Goal: Task Accomplishment & Management: Use online tool/utility

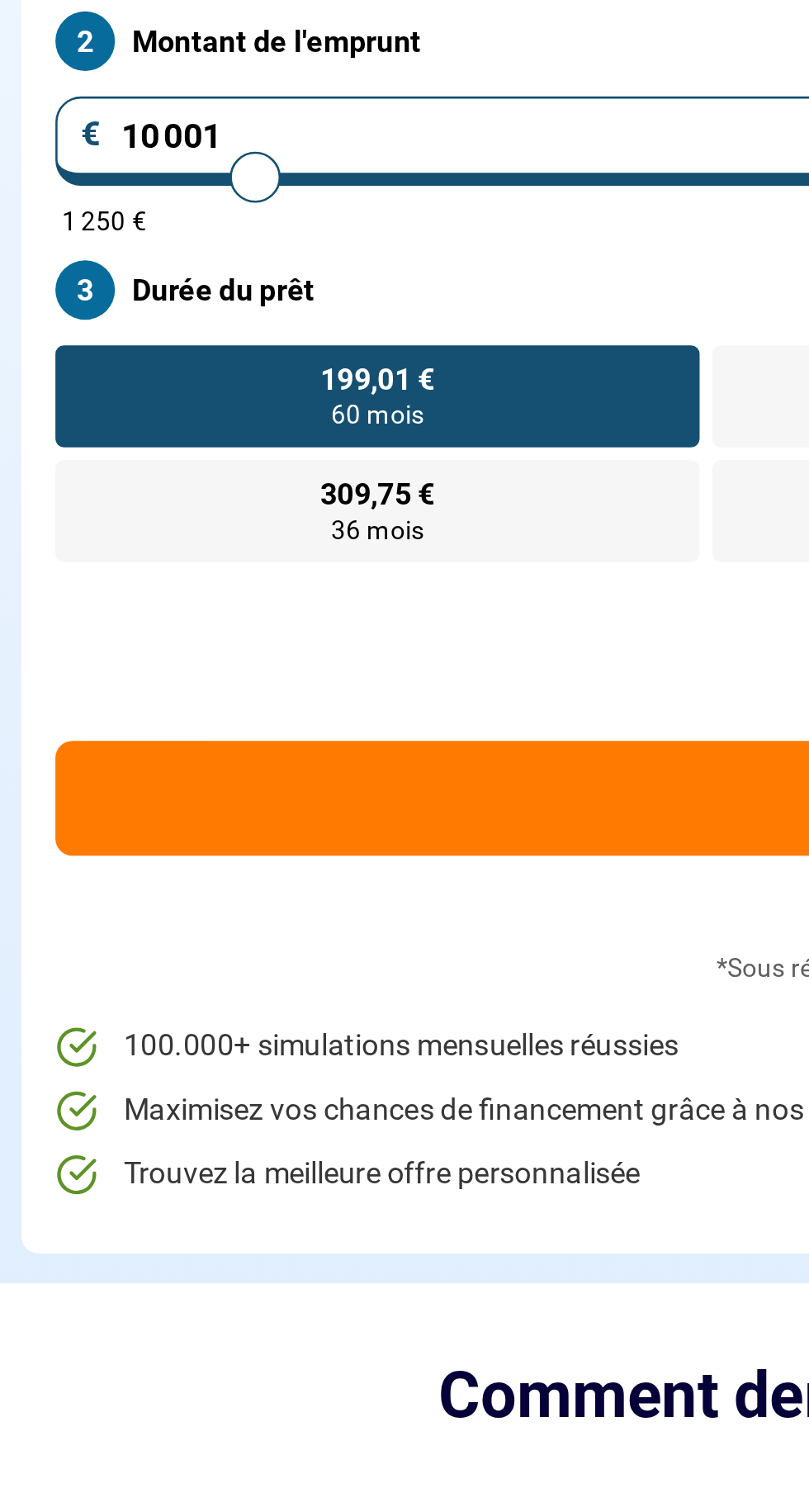
type input "9 750"
type input "9750"
type input "11 000"
type input "11000"
type input "11 500"
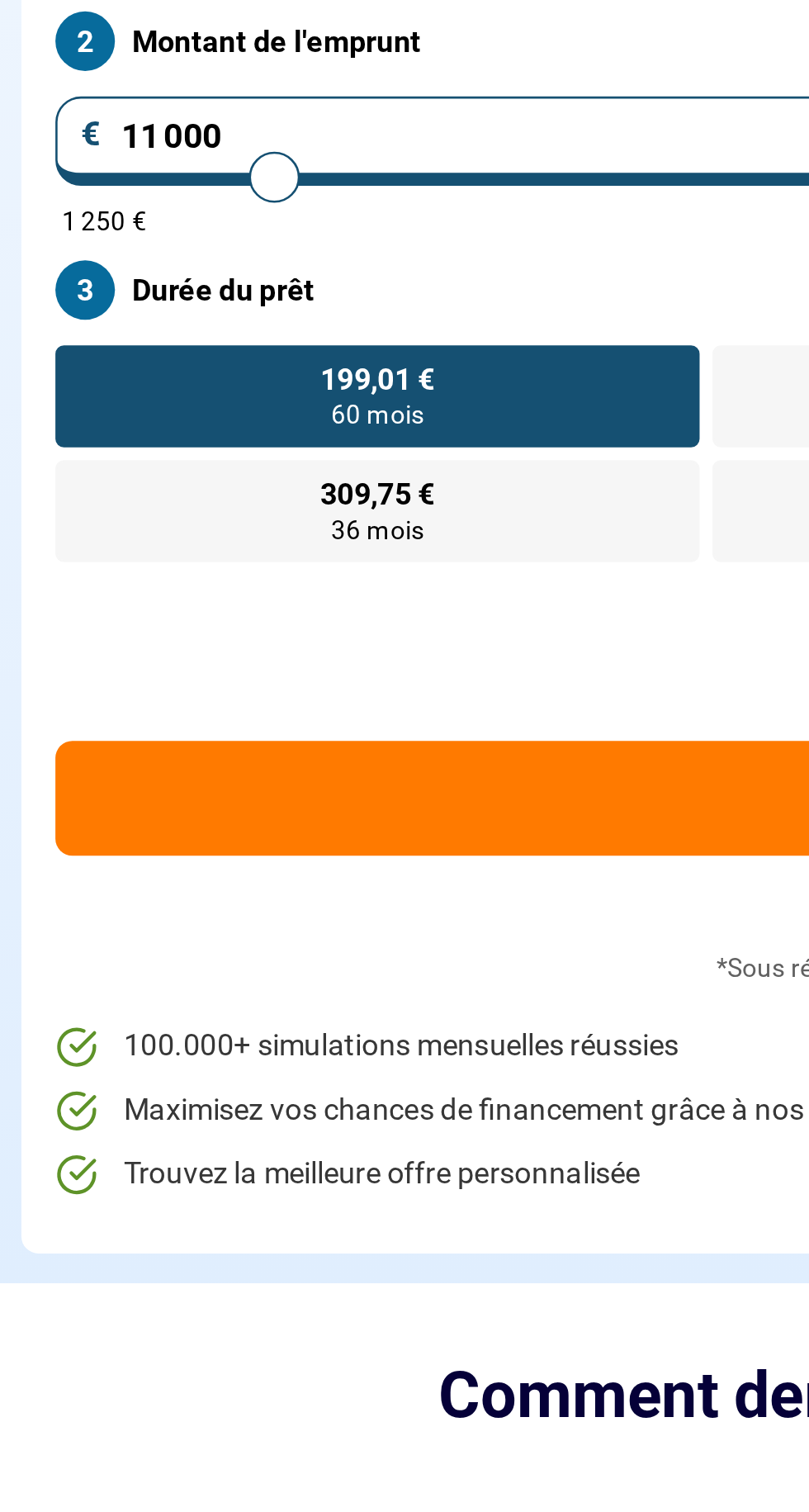
type input "11500"
type input "15 250"
type input "15250"
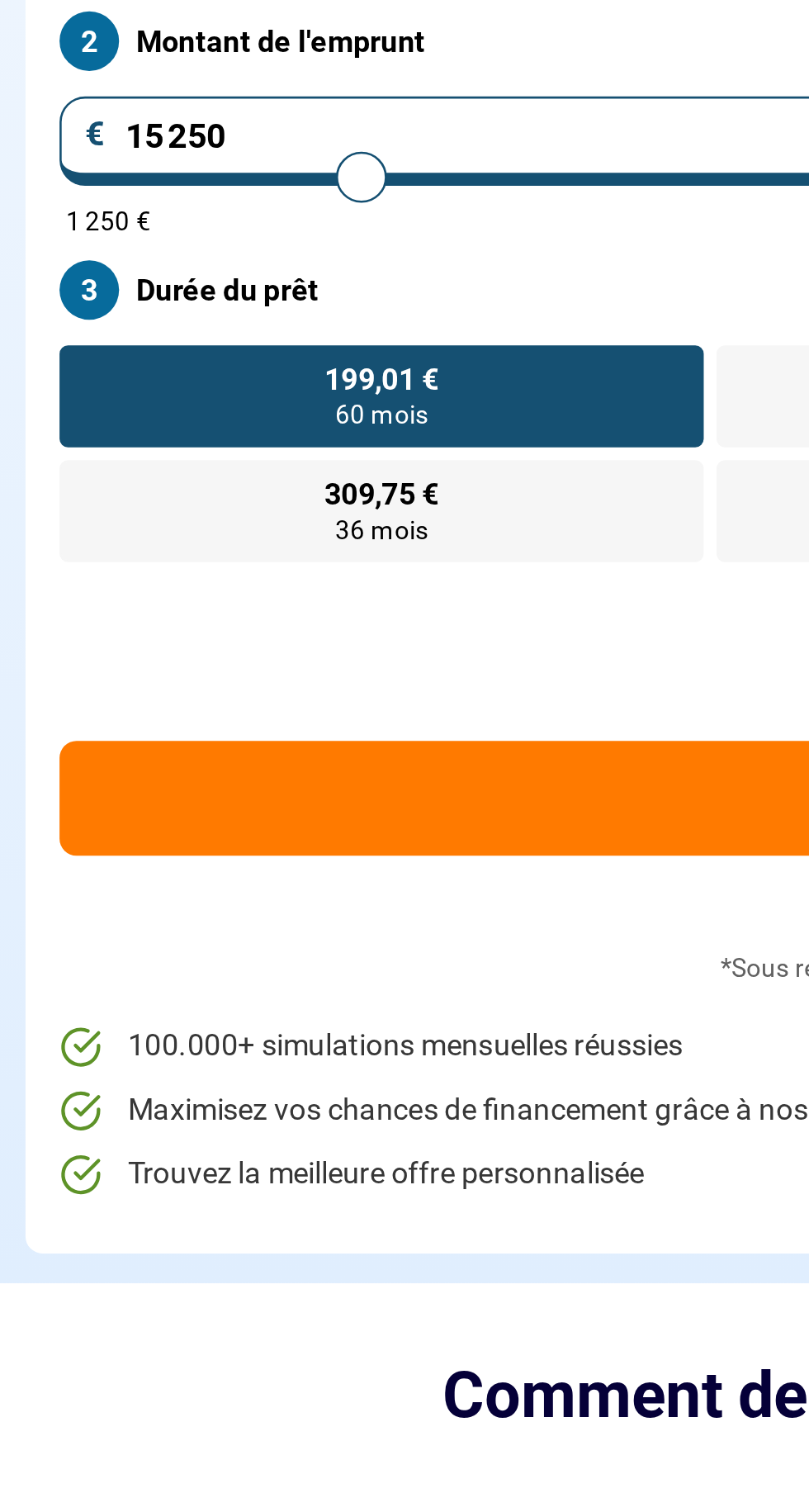
type input "19 750"
type input "19750"
type input "21 250"
type input "21250"
type input "24 750"
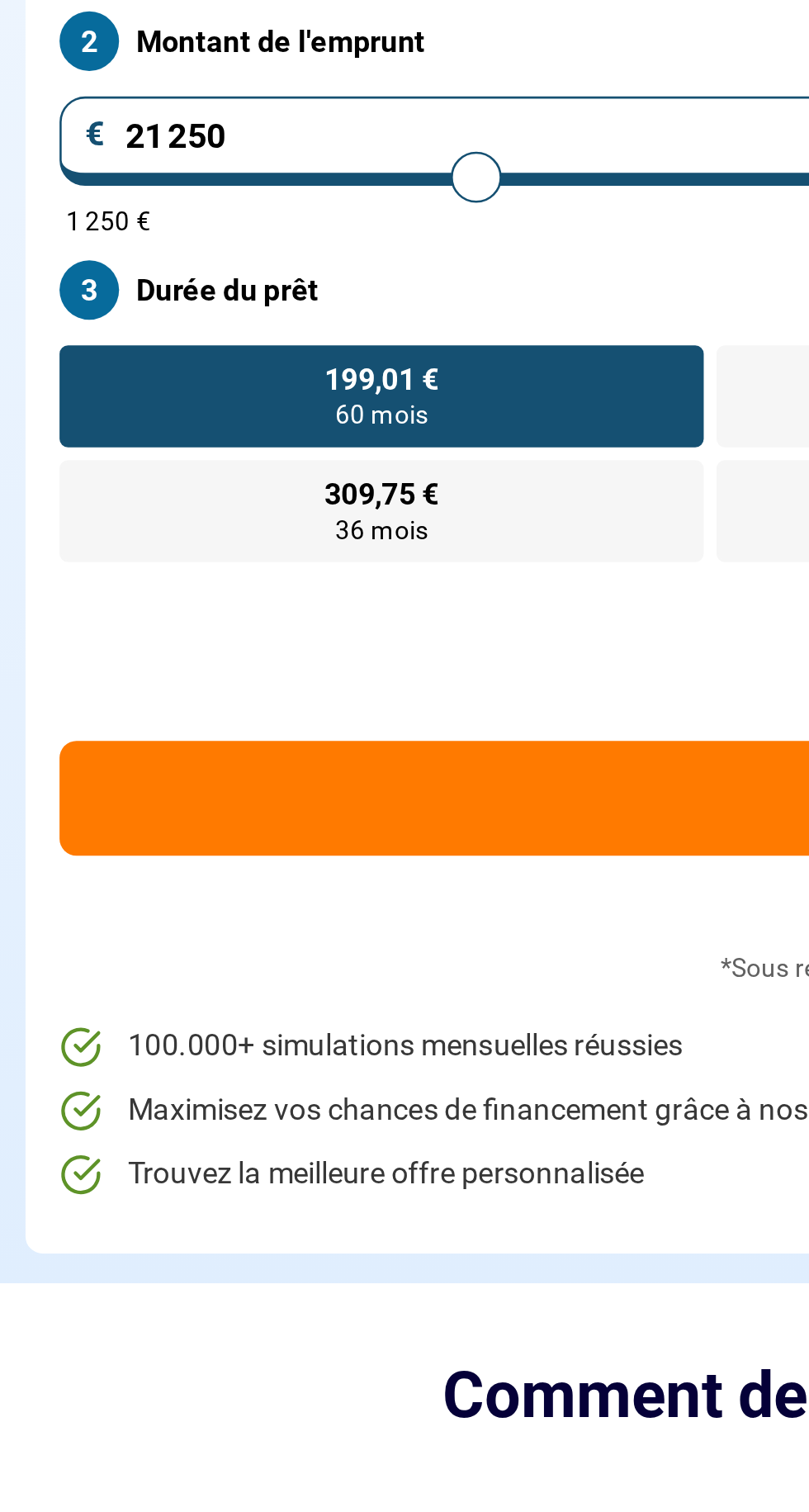
type input "24750"
type input "27 250"
type input "27250"
type input "29 000"
type input "29000"
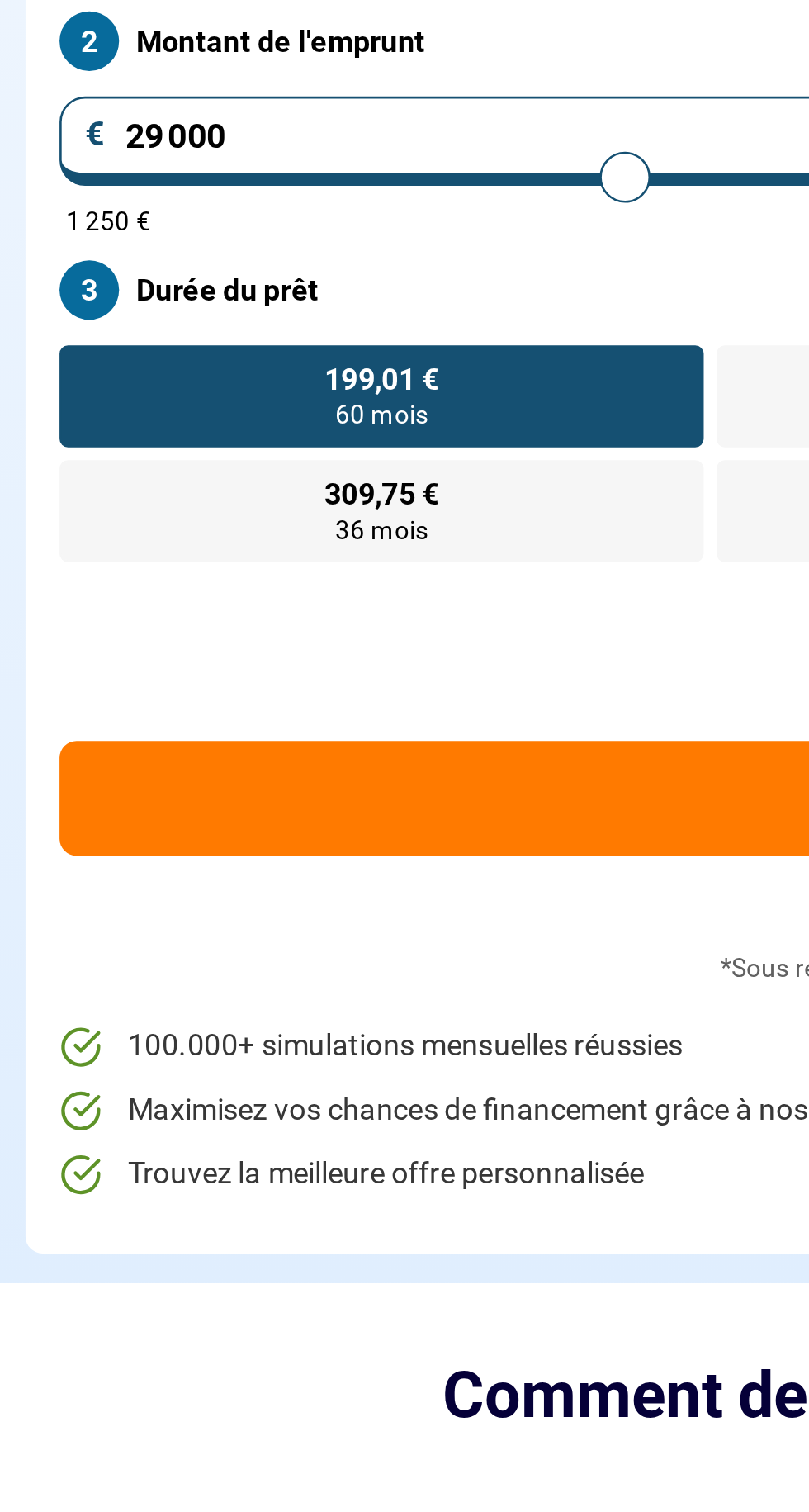
type input "31 500"
type input "31500"
type input "33 250"
type input "34500"
type input "34 500"
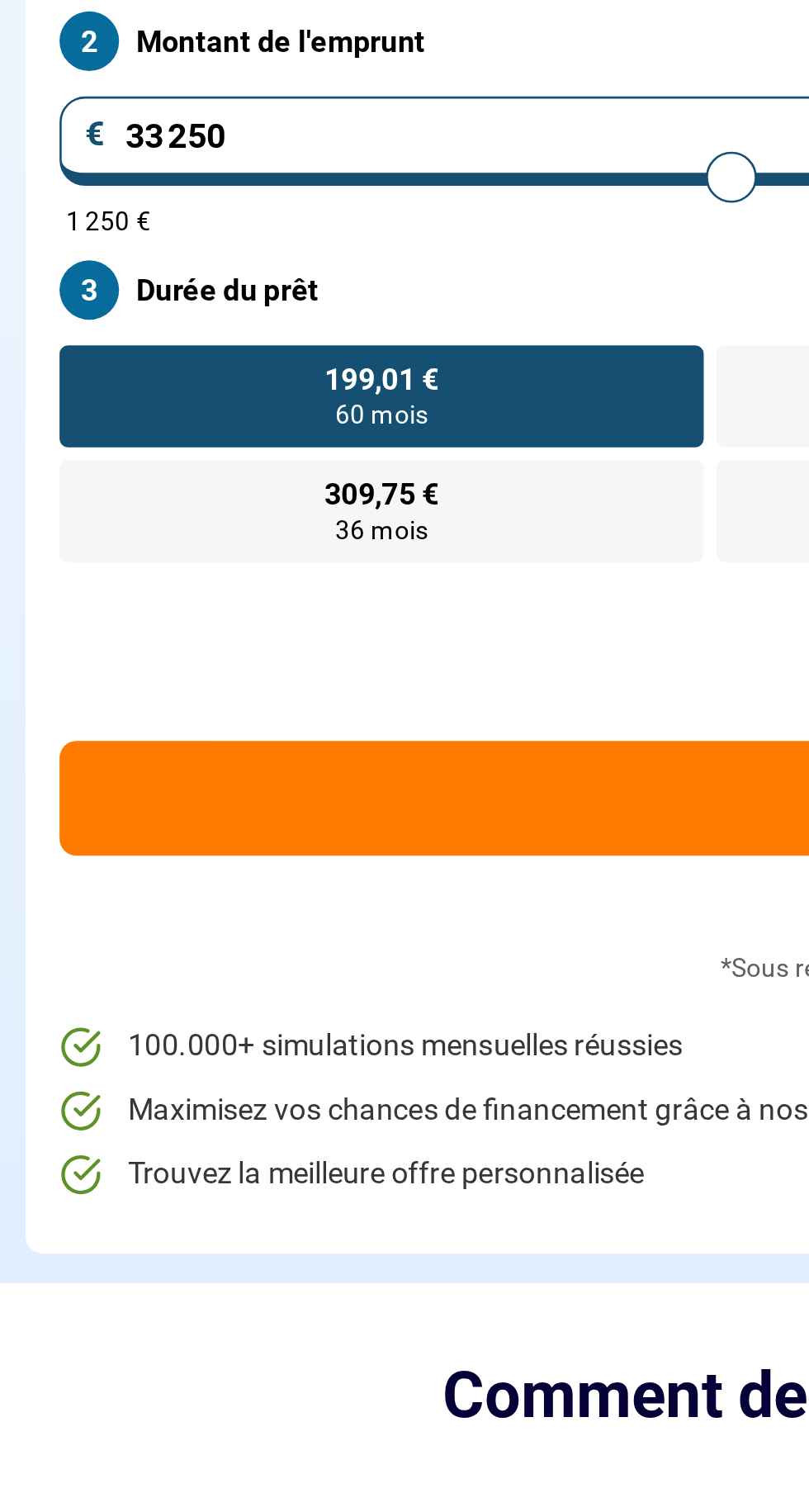
radio input "false"
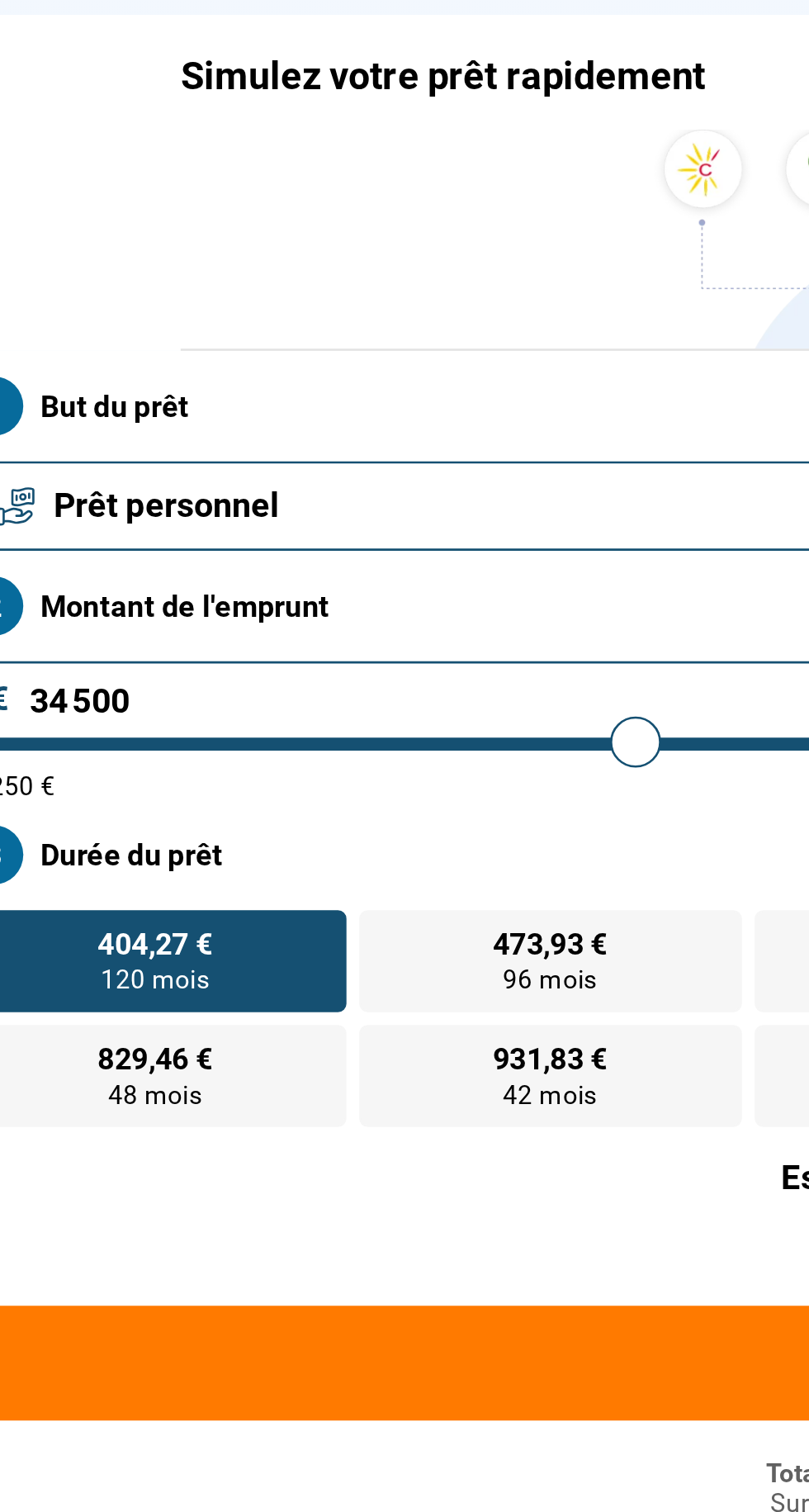
type input "35 500"
type input "35500"
type input "36 500"
type input "36500"
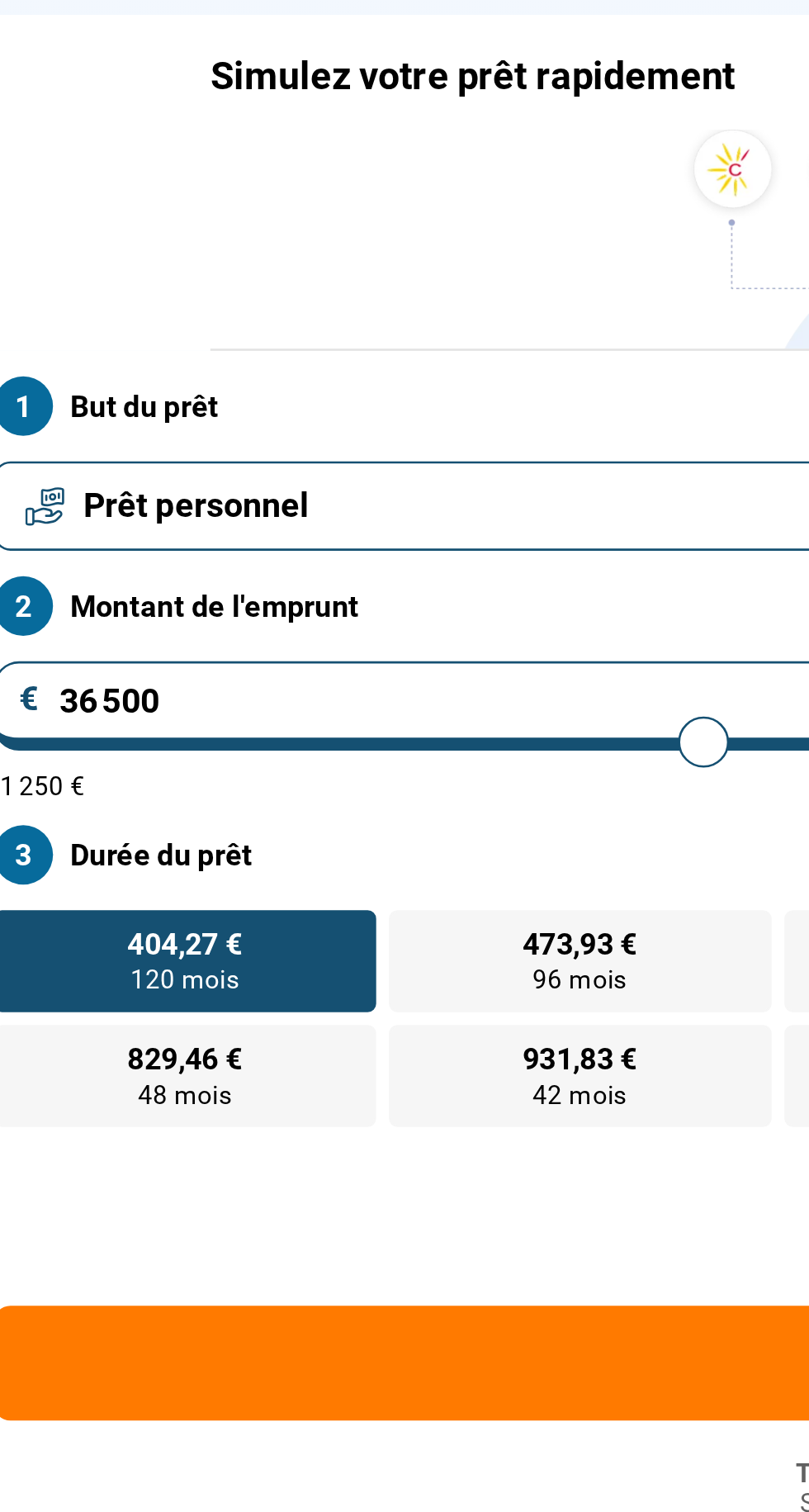
type input "37 000"
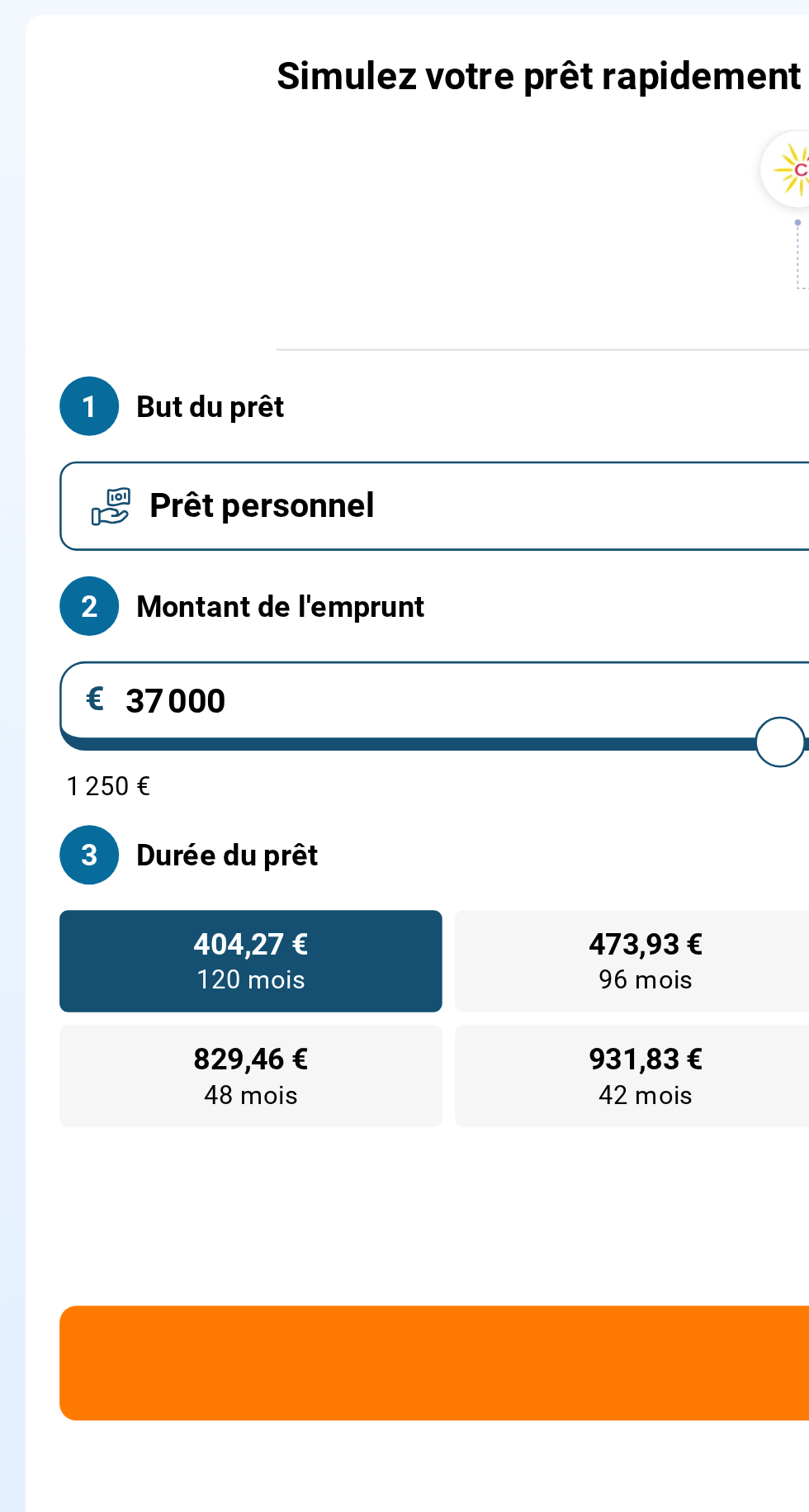
type input "37000"
type input "26 000"
type input "26000"
type input "24 750"
type input "24750"
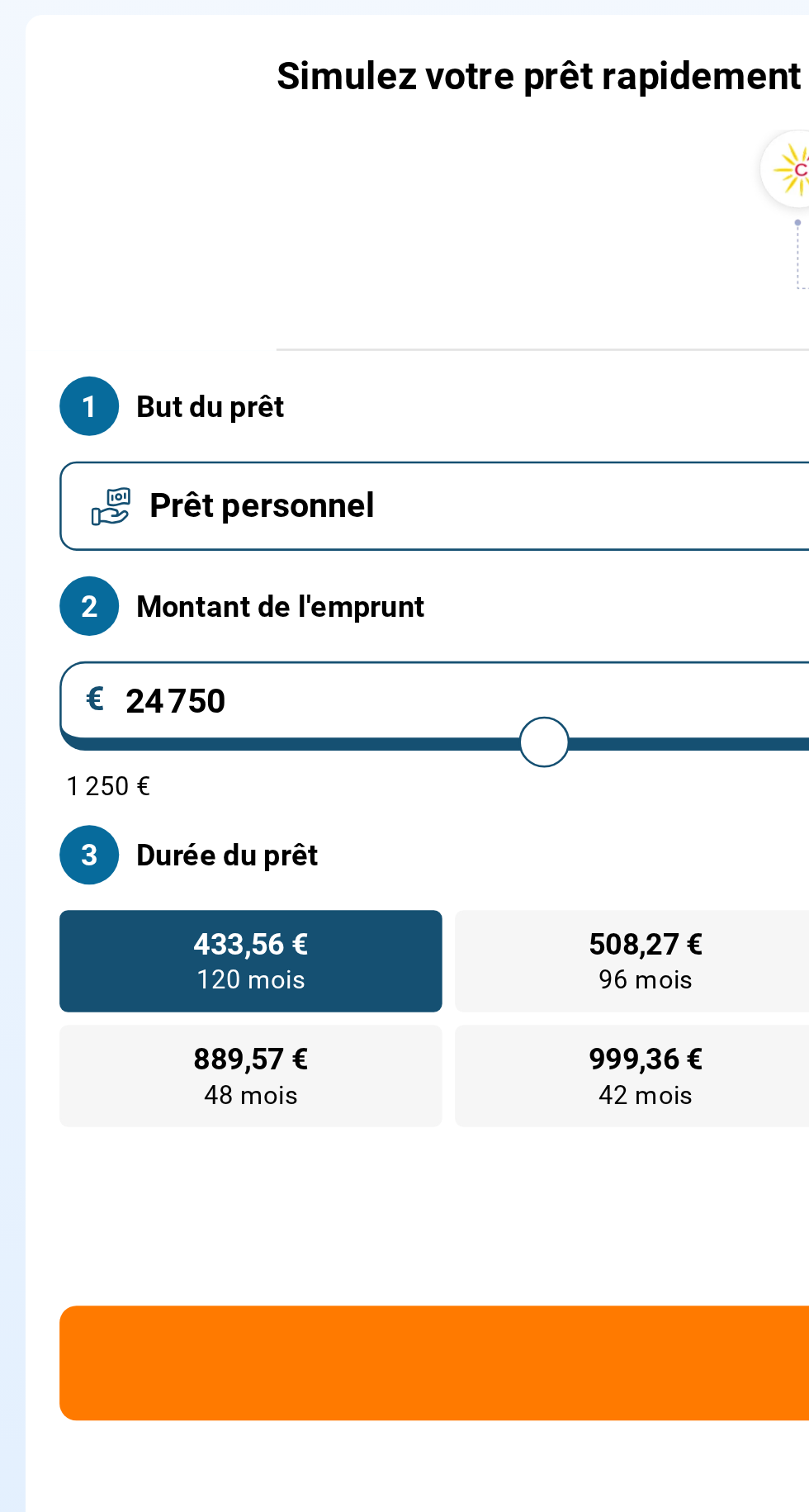
type input "24 000"
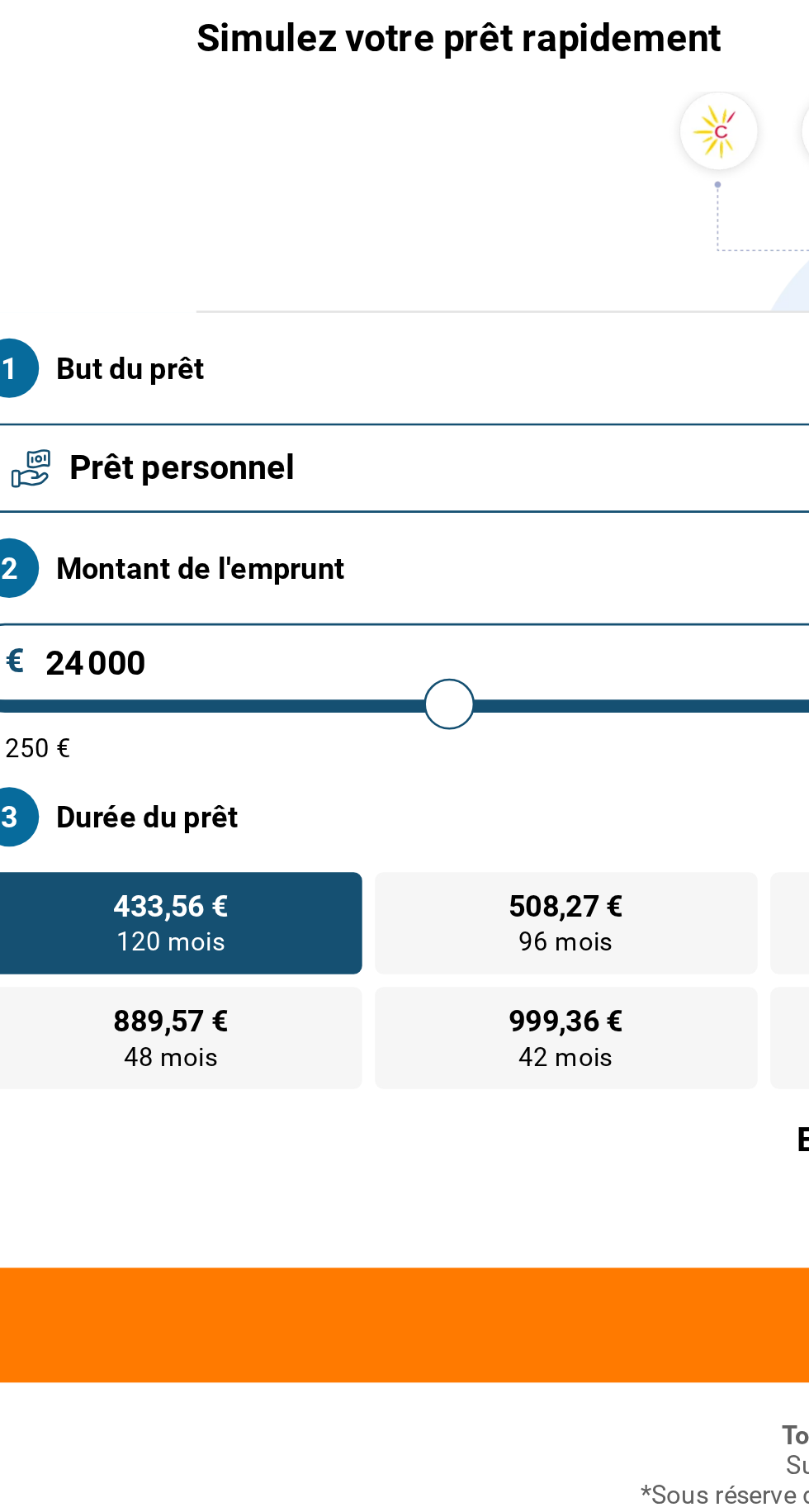
type input "21000"
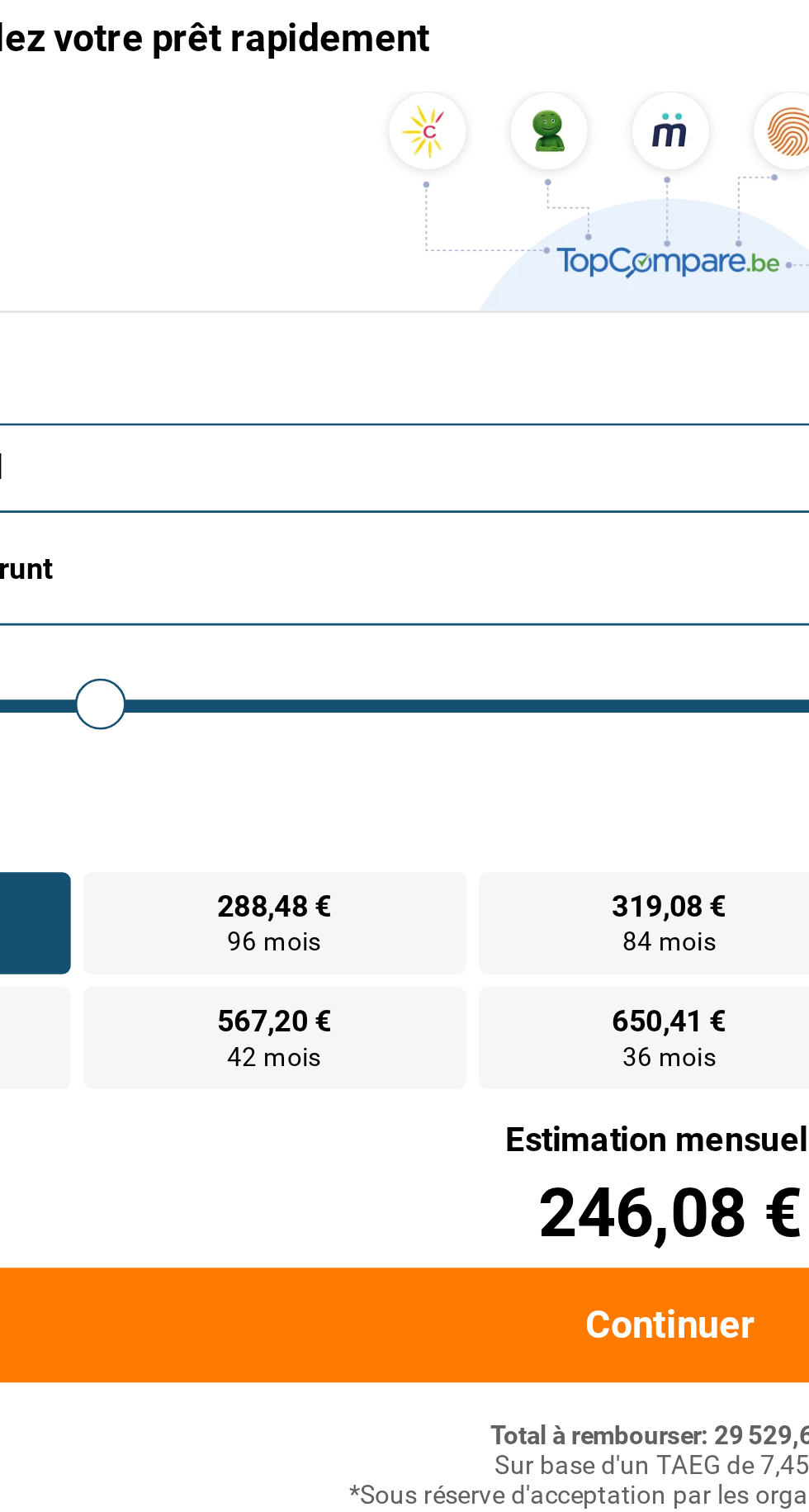
type input "21 750"
type input "21750"
type input "23 500"
type input "23500"
type input "22 750"
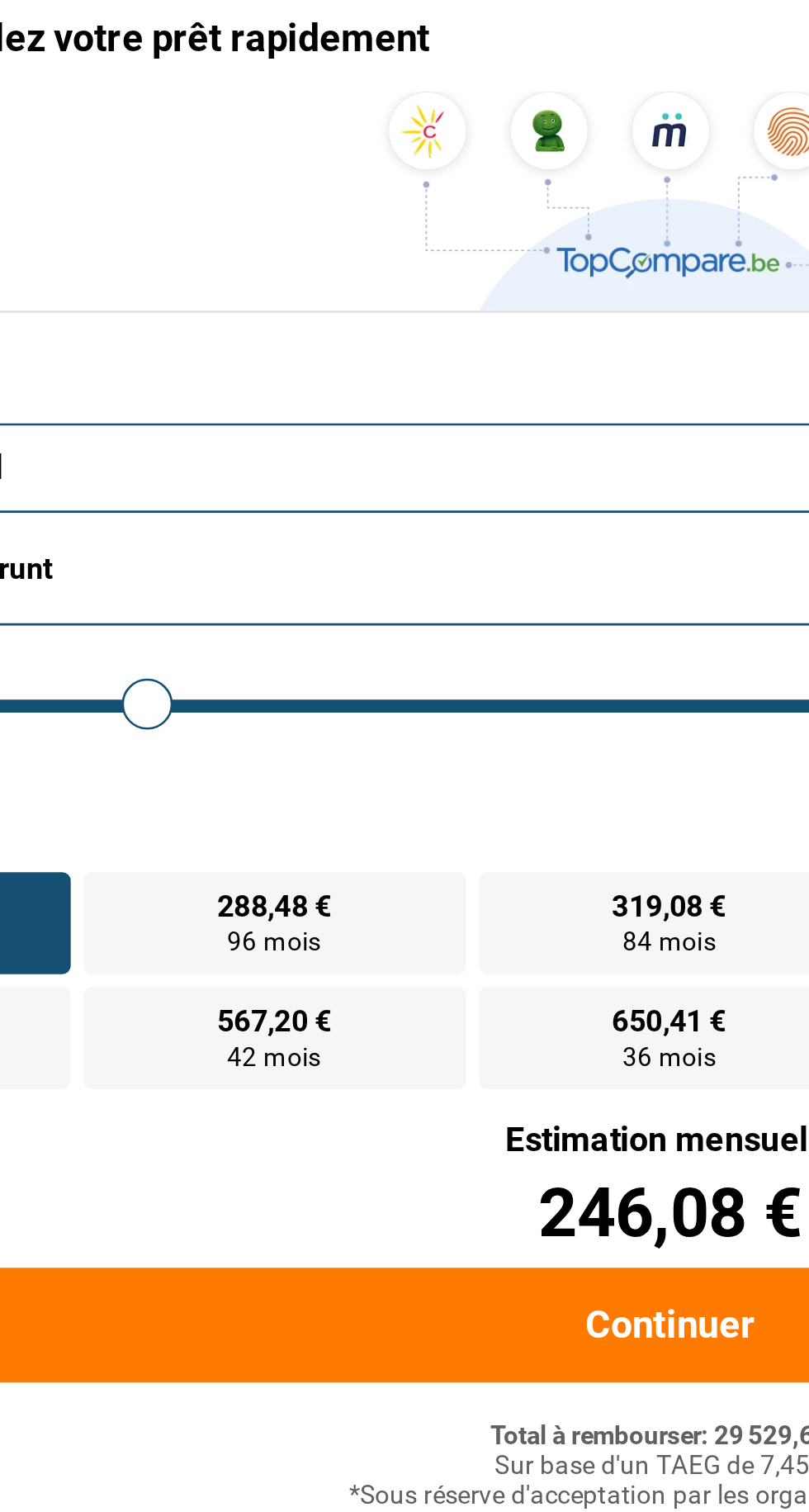
type input "22750"
type input "23 250"
type input "23250"
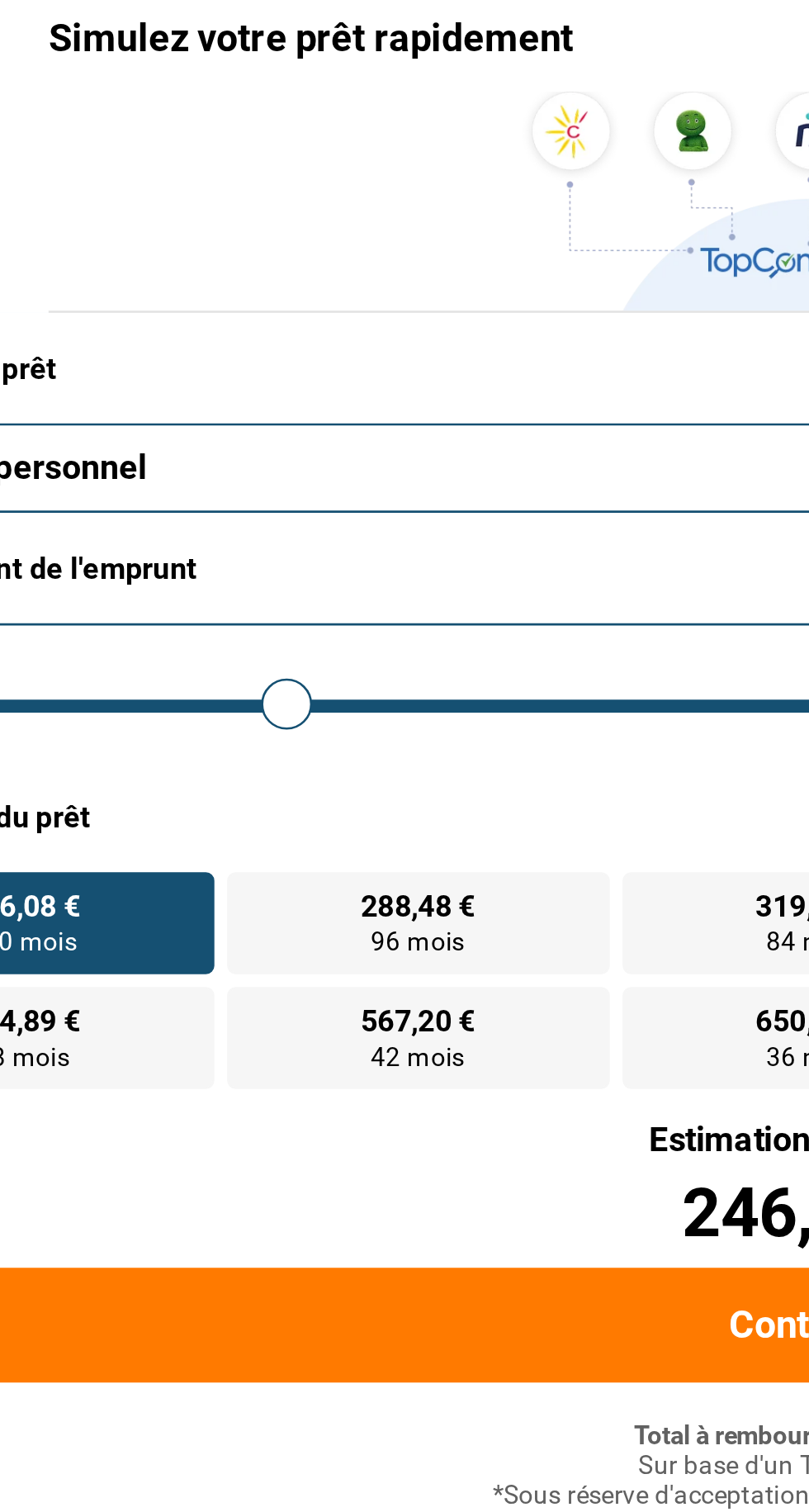
type input "23 000"
type input "23000"
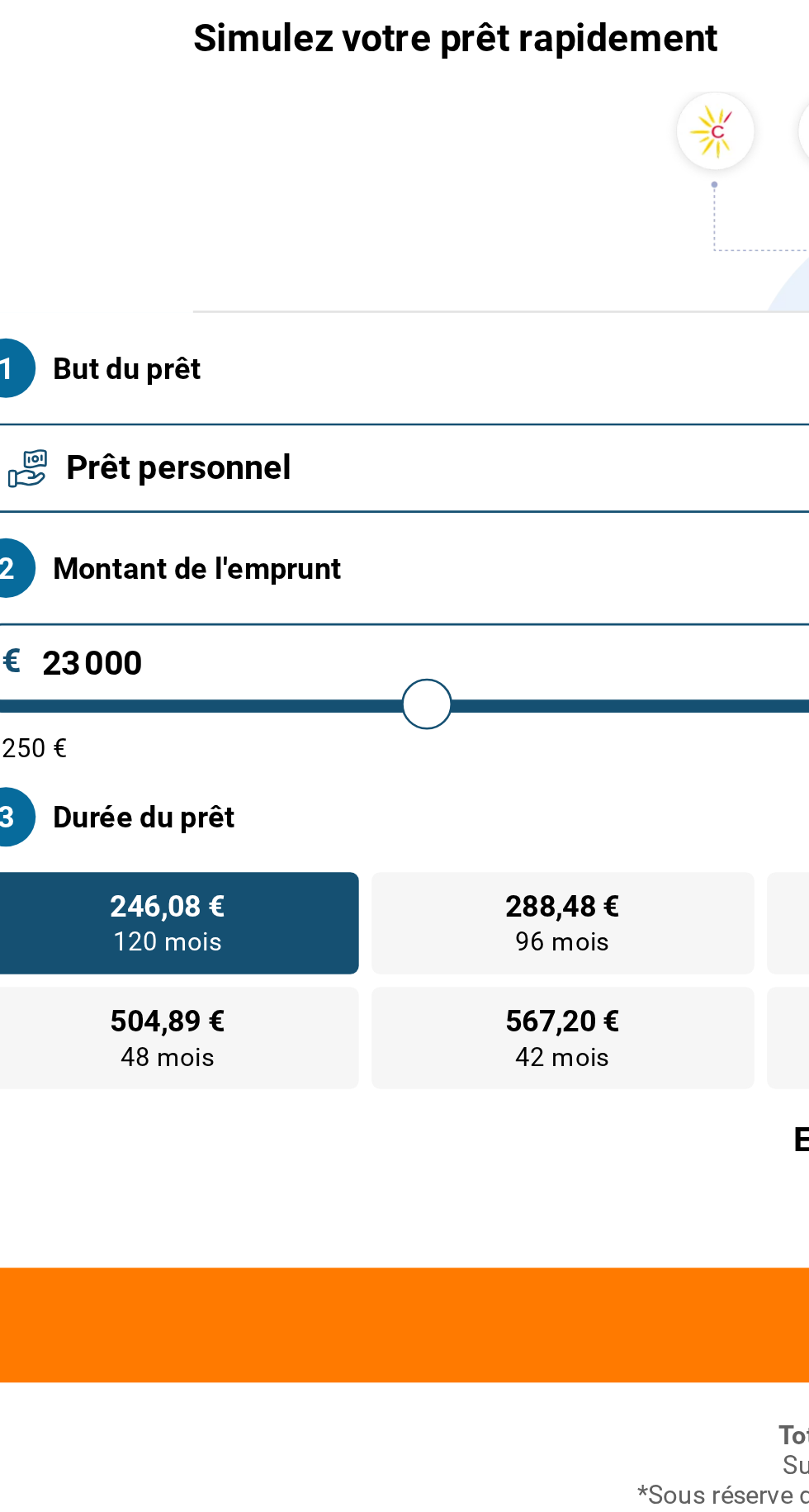
type input "22 750"
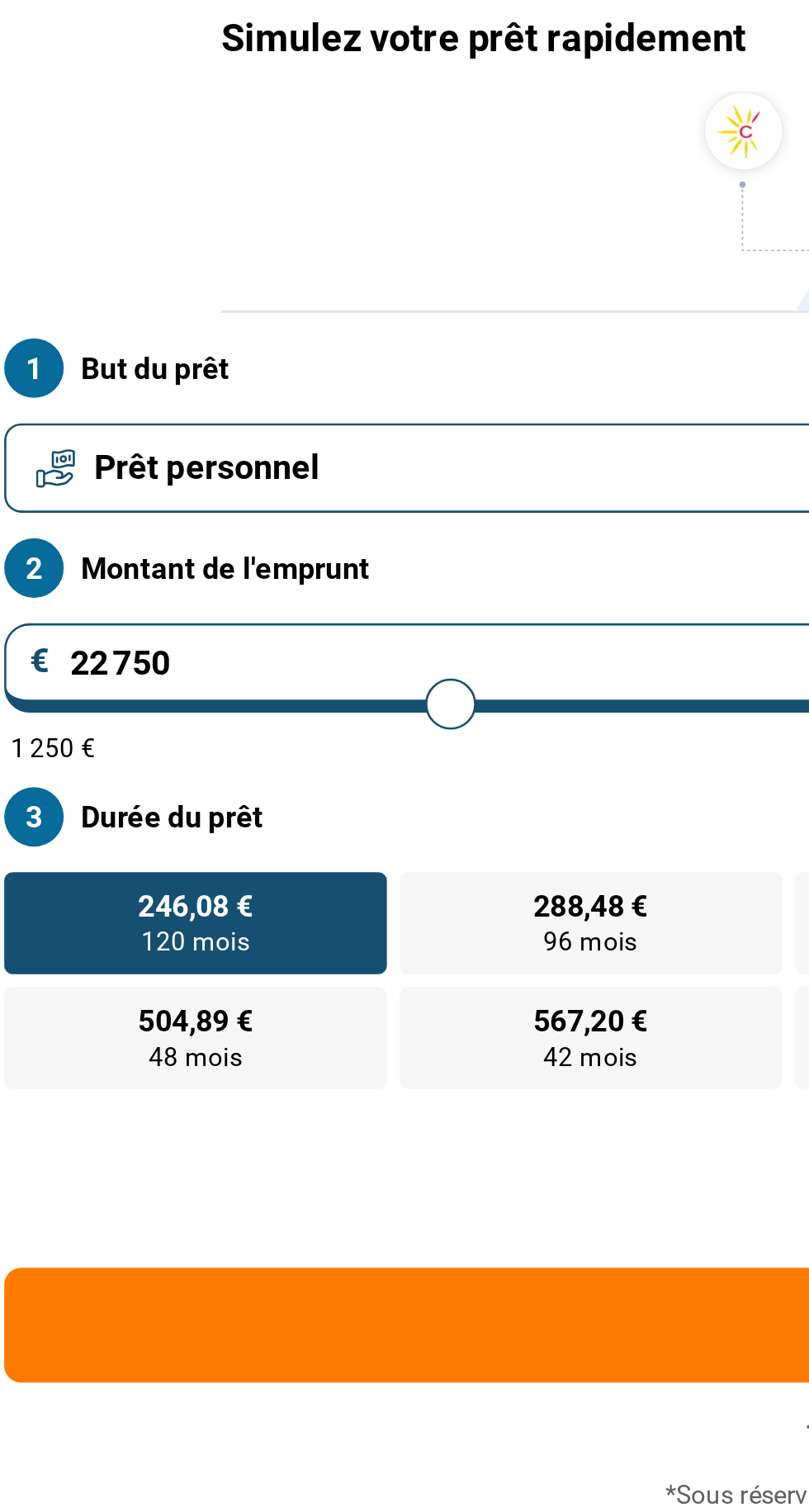
type input "22750"
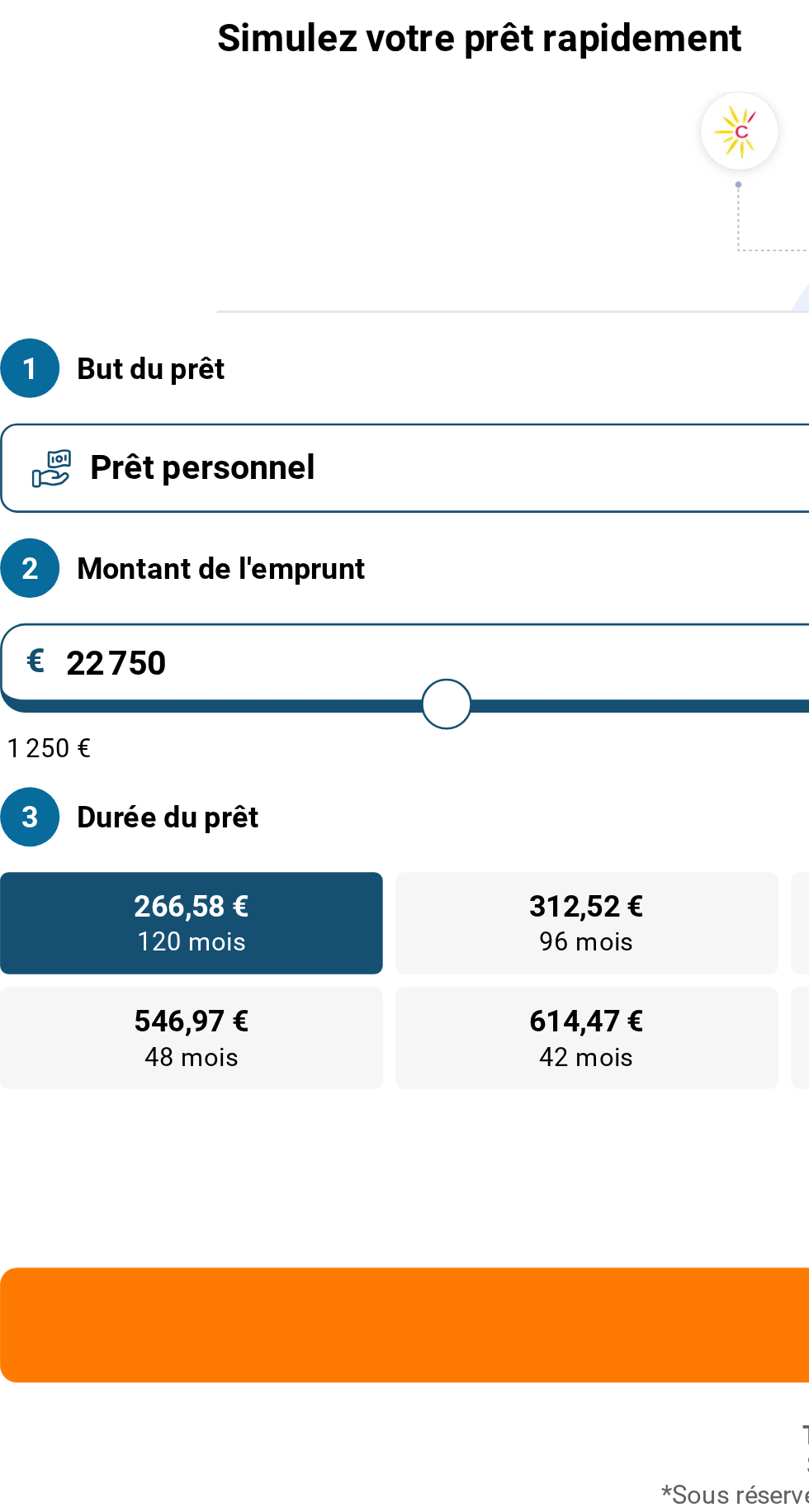
type input "36 500"
type input "36500"
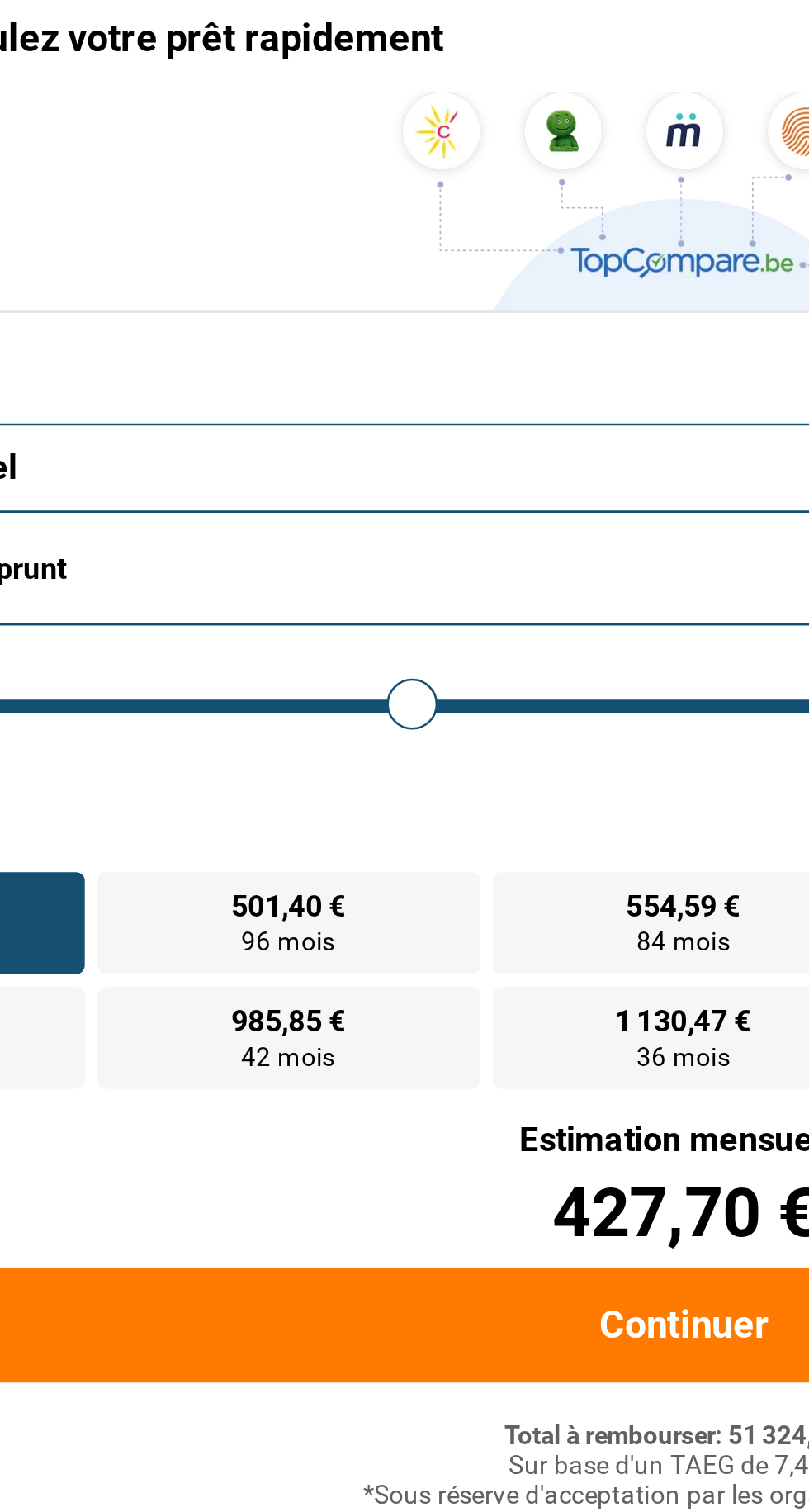
type input "48 750"
type input "48750"
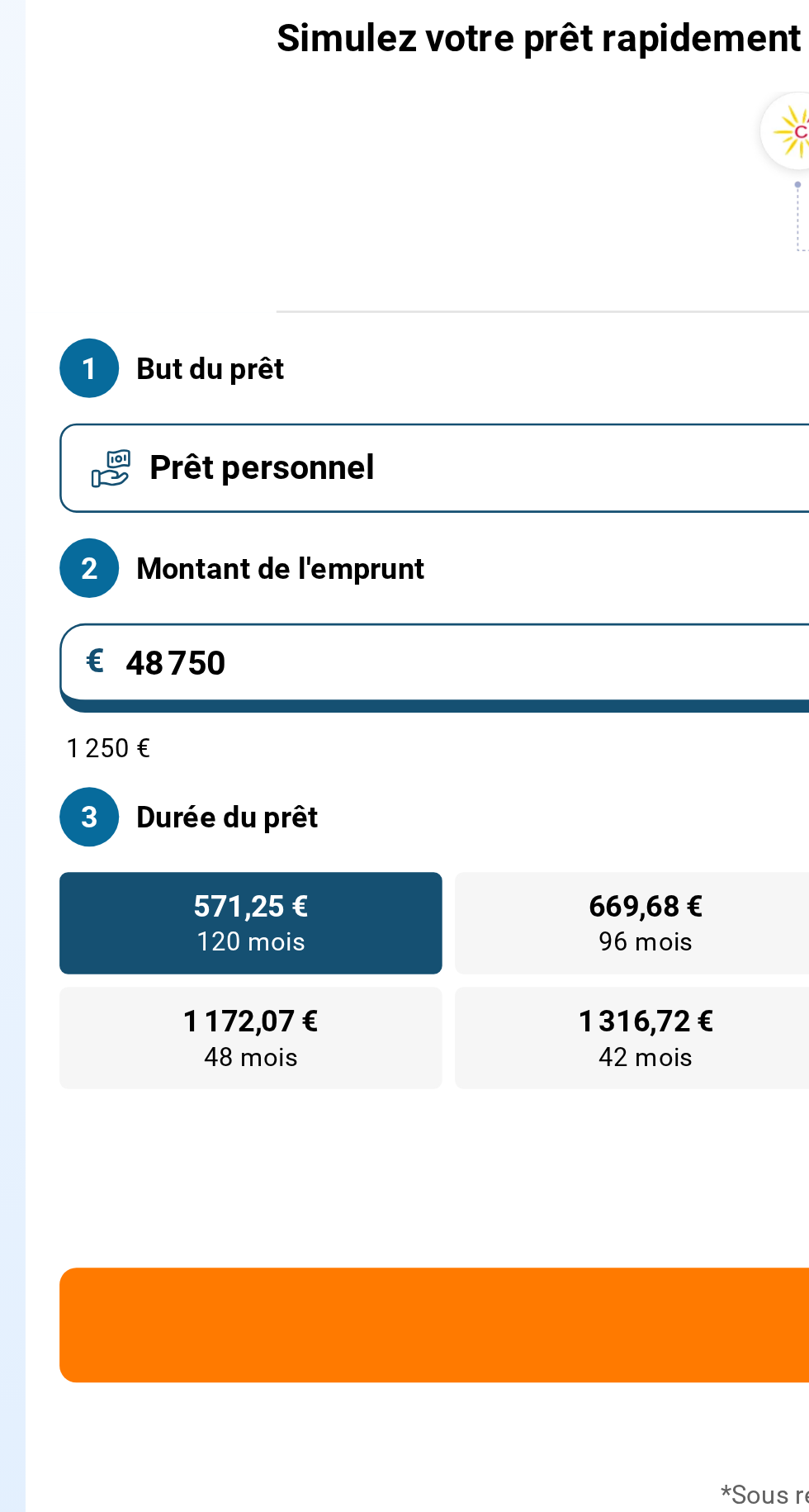
type input "33 500"
type input "33500"
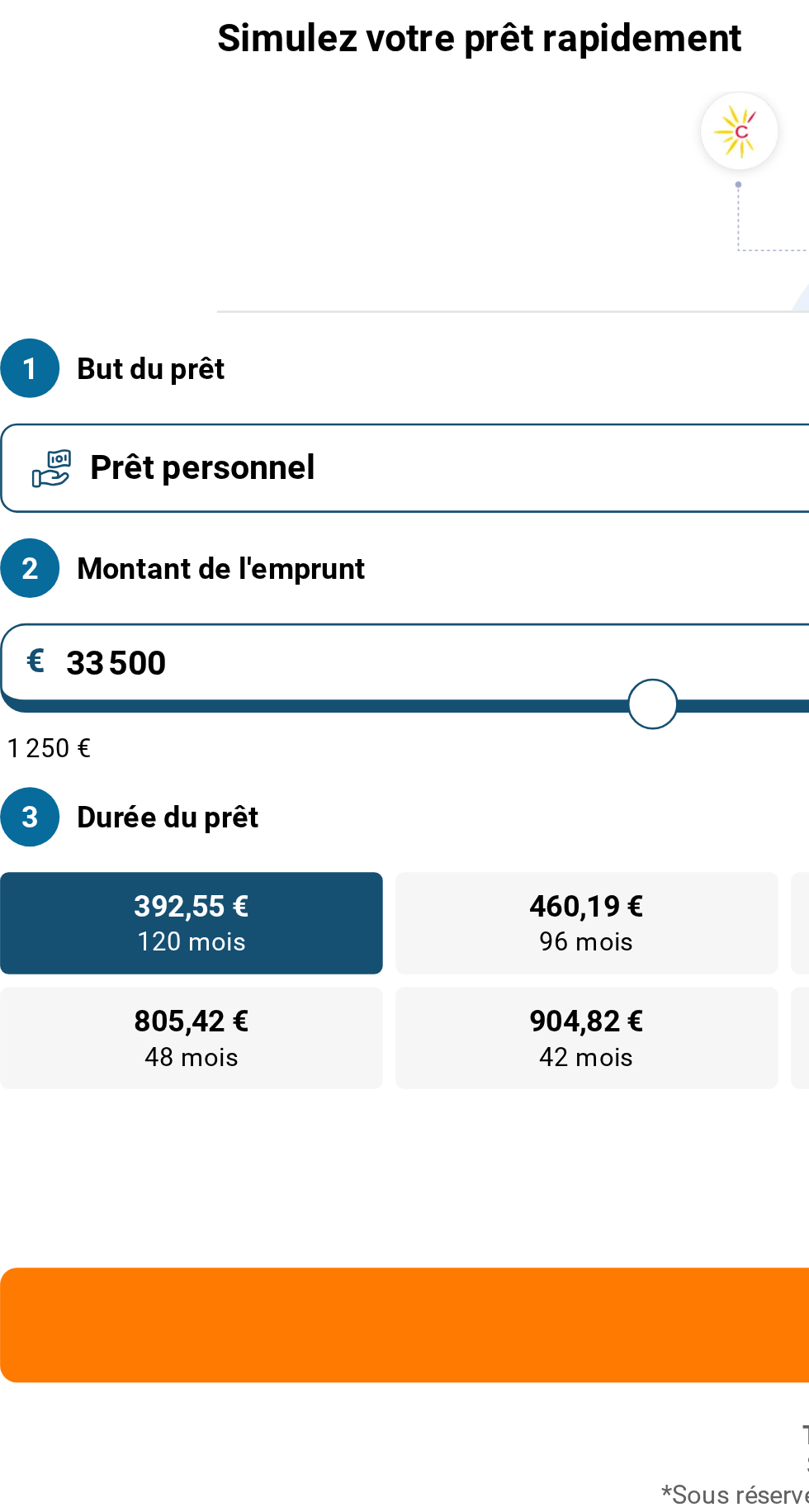
type input "36 750"
type input "36750"
type input "39 500"
type input "39500"
